Goal: Task Accomplishment & Management: Use online tool/utility

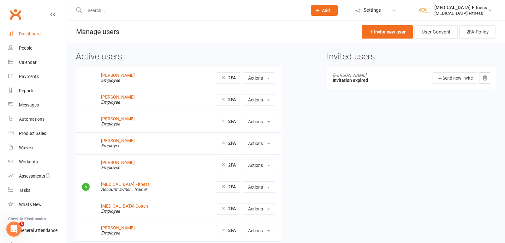
click at [41, 32] on link "Dashboard" at bounding box center [37, 34] width 58 height 14
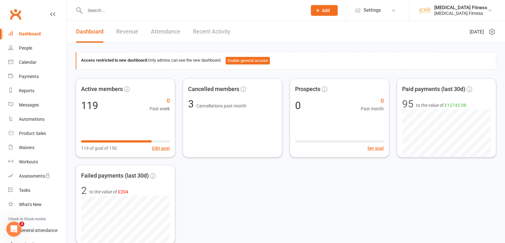
click at [143, 13] on input "text" at bounding box center [193, 10] width 220 height 9
type input "april"
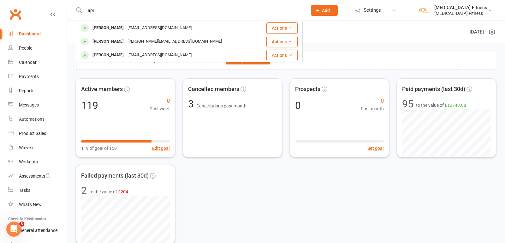
click at [138, 27] on div "[EMAIL_ADDRESS][DOMAIN_NAME]" at bounding box center [160, 27] width 68 height 9
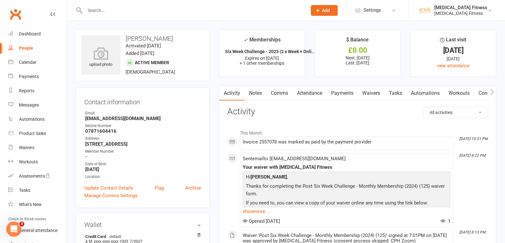
click at [370, 92] on link "Waivers" at bounding box center [371, 93] width 27 height 15
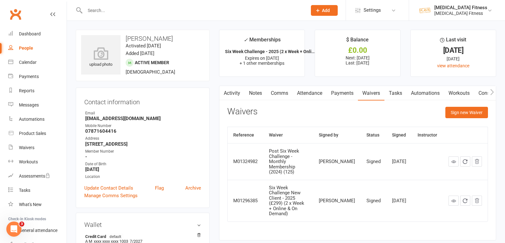
click at [111, 9] on input "text" at bounding box center [193, 10] width 220 height 9
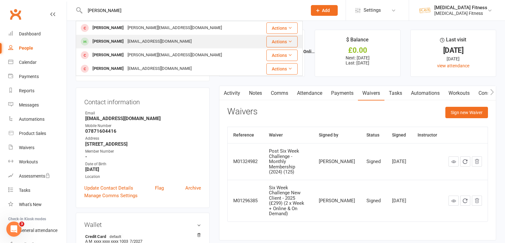
type input "[PERSON_NAME]"
click at [134, 39] on div "[EMAIL_ADDRESS][DOMAIN_NAME]" at bounding box center [160, 41] width 68 height 9
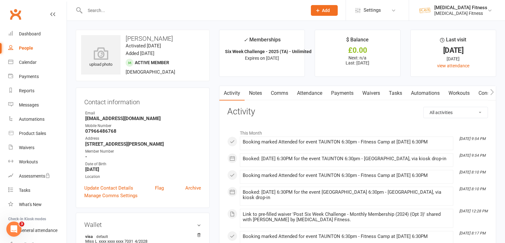
click at [346, 96] on link "Payments" at bounding box center [342, 93] width 31 height 15
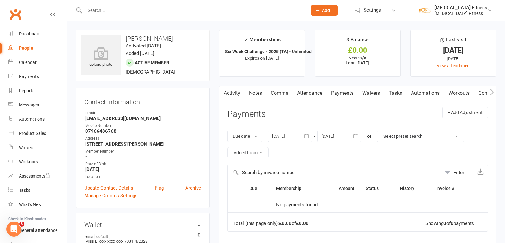
click at [370, 93] on link "Waivers" at bounding box center [371, 93] width 27 height 15
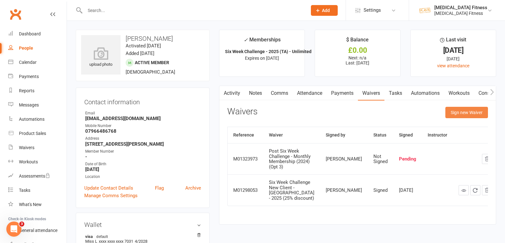
click at [468, 115] on button "Sign new Waiver" at bounding box center [467, 112] width 43 height 11
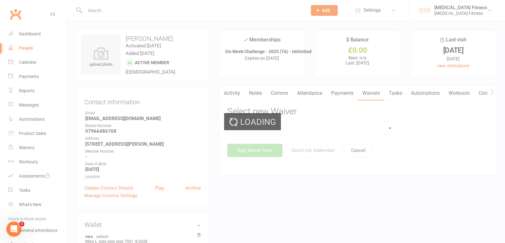
click at [372, 127] on div "Loading" at bounding box center [252, 121] width 505 height 243
click at [389, 127] on div "Loading" at bounding box center [252, 121] width 505 height 243
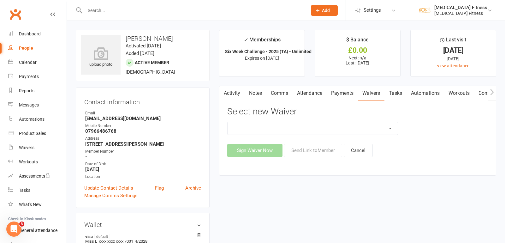
click at [388, 130] on select "1-2-1 Nutritional Coaching 21 Day Challenge New Client - 2022 Boxing For Fitnes…" at bounding box center [313, 128] width 170 height 13
select select "12136"
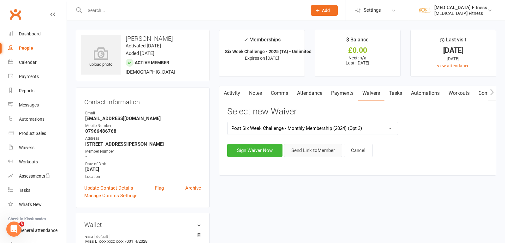
click at [304, 154] on button "Send Link to Member" at bounding box center [313, 150] width 58 height 13
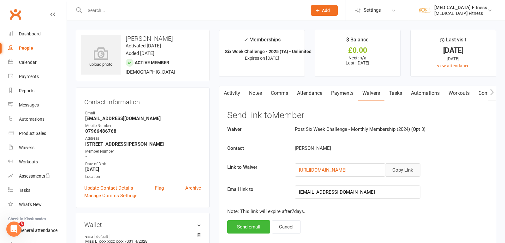
click at [397, 169] on button "Copy Link" at bounding box center [402, 169] width 35 height 13
